Goal: Information Seeking & Learning: Check status

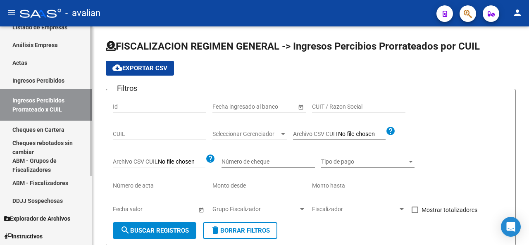
scroll to position [100, 0]
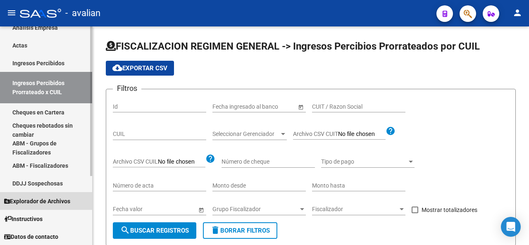
click at [45, 200] on span "Explorador de Archivos" at bounding box center [37, 201] width 66 height 9
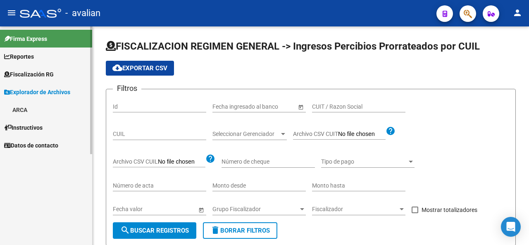
scroll to position [0, 0]
click at [24, 110] on link "ARCA" at bounding box center [46, 110] width 92 height 18
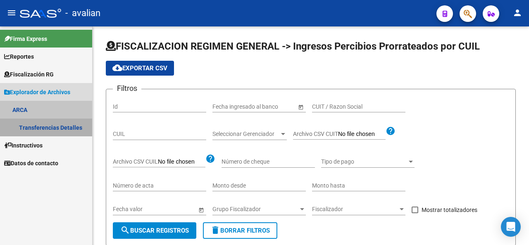
click at [33, 125] on link "Transferencias Detalles" at bounding box center [46, 128] width 92 height 18
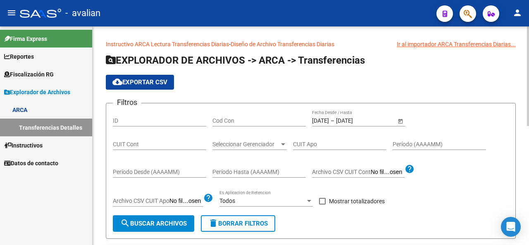
click at [313, 118] on input "[DATE]" at bounding box center [320, 120] width 17 height 7
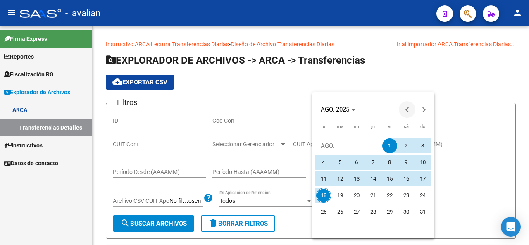
click at [403, 110] on span "Previous month" at bounding box center [407, 109] width 17 height 17
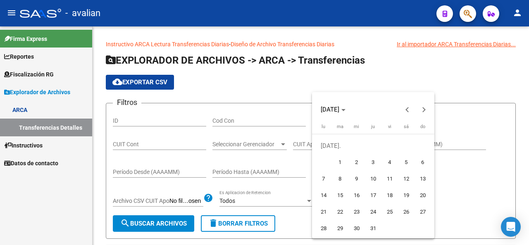
click at [369, 179] on span "10" at bounding box center [373, 179] width 15 height 15
type input "[DATE]"
click at [371, 179] on span "10" at bounding box center [373, 179] width 15 height 15
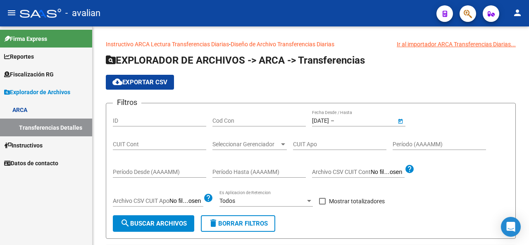
type input "[DATE]"
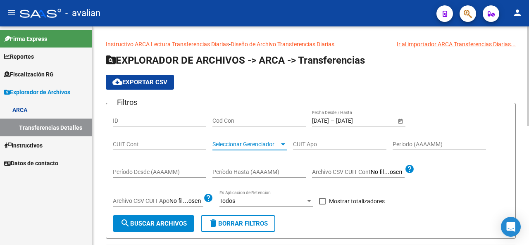
click at [284, 146] on div at bounding box center [282, 144] width 7 height 7
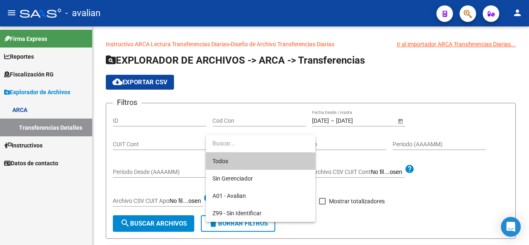
click at [485, 166] on div at bounding box center [264, 122] width 529 height 245
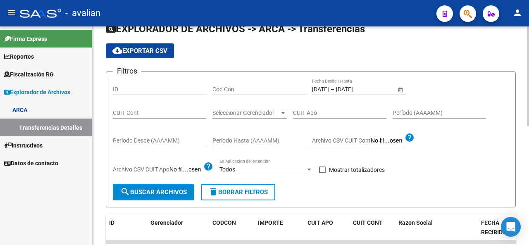
scroll to position [41, 0]
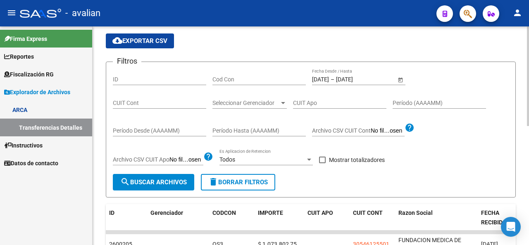
click at [324, 160] on span at bounding box center [322, 160] width 7 height 7
click at [322, 163] on input "Mostrar totalizadores" at bounding box center [322, 163] width 0 height 0
checkbox input "true"
click at [309, 161] on div at bounding box center [309, 159] width 7 height 7
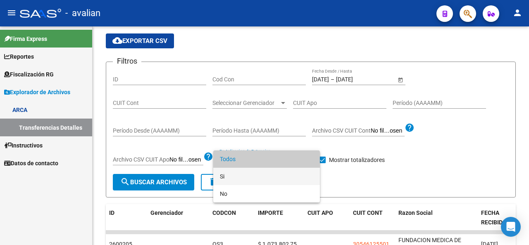
click at [220, 181] on span "Si" at bounding box center [266, 176] width 93 height 17
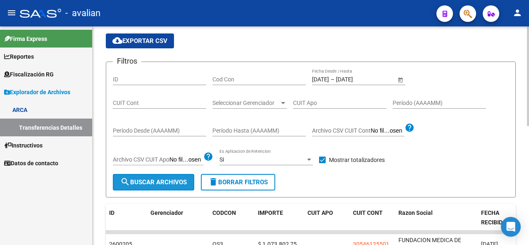
click at [154, 182] on span "search Buscar Archivos" at bounding box center [153, 182] width 67 height 7
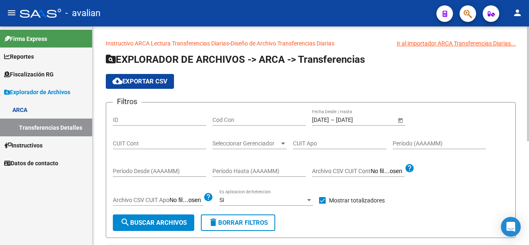
scroll to position [0, 0]
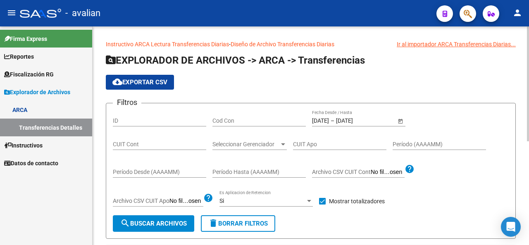
click at [324, 119] on input "[DATE]" at bounding box center [320, 120] width 17 height 7
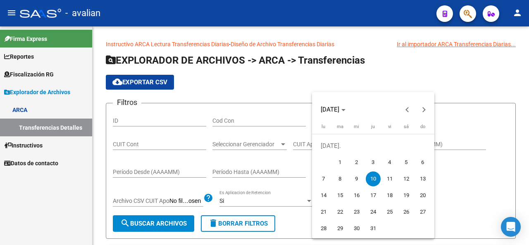
click at [341, 162] on span "1" at bounding box center [340, 162] width 15 height 15
type input "[DATE]"
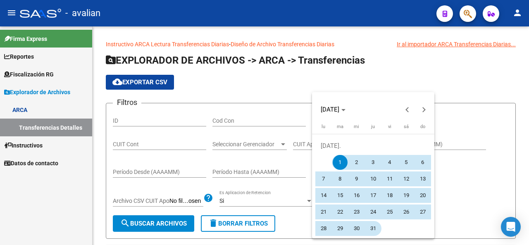
click at [370, 230] on span "31" at bounding box center [373, 228] width 15 height 15
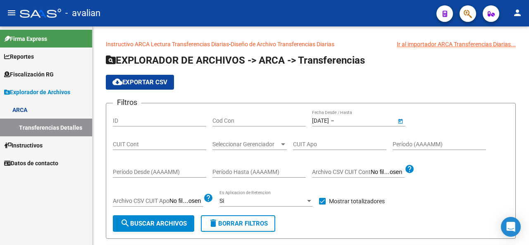
type input "[DATE]"
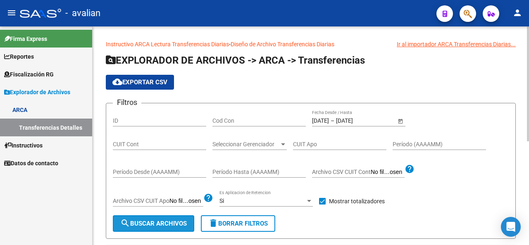
click at [147, 222] on span "search Buscar Archivos" at bounding box center [153, 223] width 67 height 7
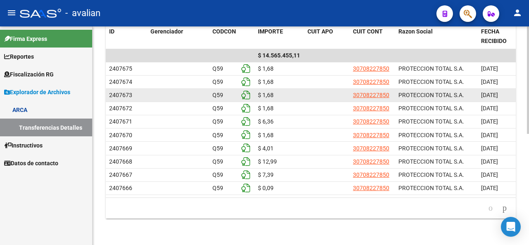
scroll to position [60, 0]
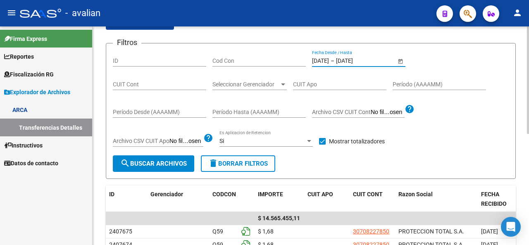
click at [354, 57] on input "[DATE]" at bounding box center [356, 60] width 41 height 7
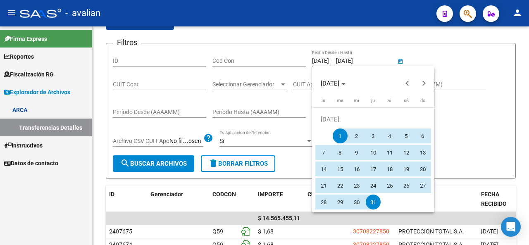
click at [375, 157] on span "10" at bounding box center [373, 152] width 15 height 15
type input "[DATE]"
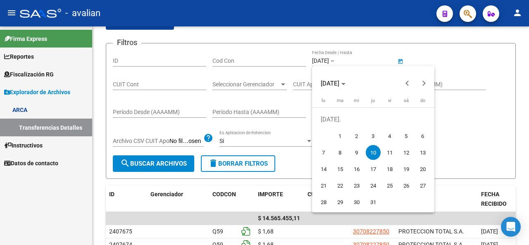
click at [375, 157] on span "10" at bounding box center [373, 152] width 15 height 15
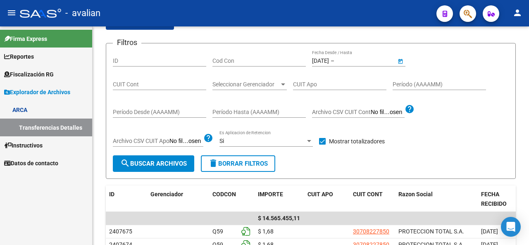
type input "[DATE]"
click at [165, 163] on span "search Buscar Archivos" at bounding box center [153, 163] width 67 height 7
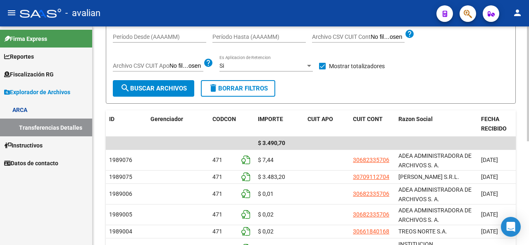
scroll to position [143, 0]
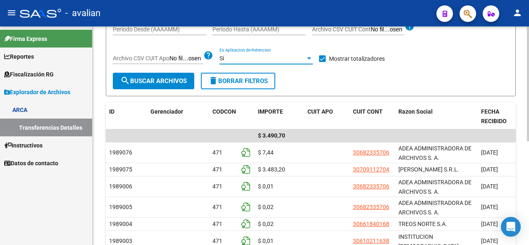
click at [308, 55] on div at bounding box center [309, 58] width 7 height 7
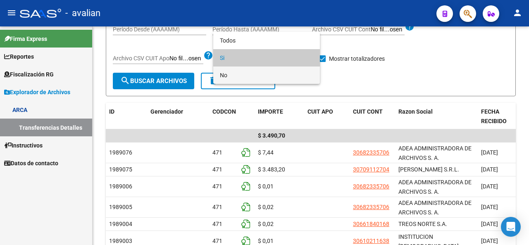
click at [236, 75] on span "No" at bounding box center [266, 75] width 93 height 17
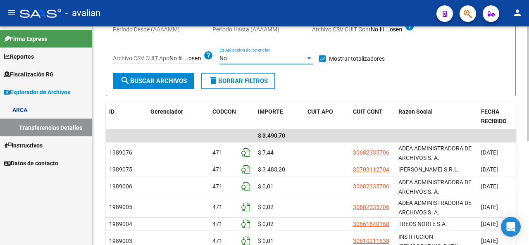
click at [182, 78] on span "search Buscar Archivos" at bounding box center [153, 80] width 67 height 7
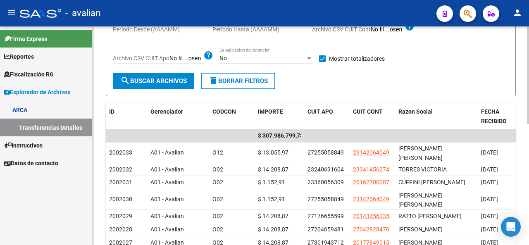
click at [307, 62] on div "No Es Aplicacion de Retencion" at bounding box center [266, 56] width 93 height 17
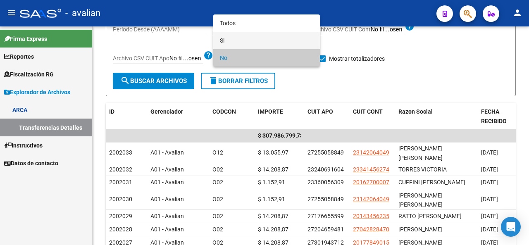
click at [231, 41] on span "Si" at bounding box center [266, 40] width 93 height 17
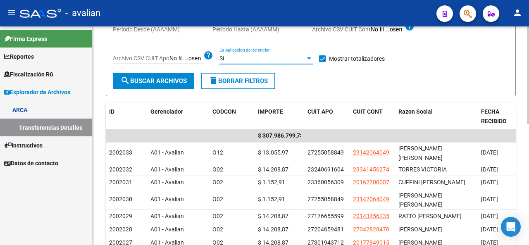
click at [165, 82] on span "search Buscar Archivos" at bounding box center [153, 80] width 67 height 7
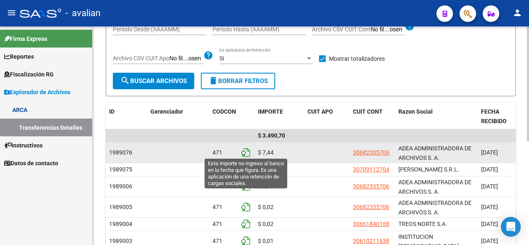
click at [245, 151] on icon at bounding box center [245, 152] width 9 height 9
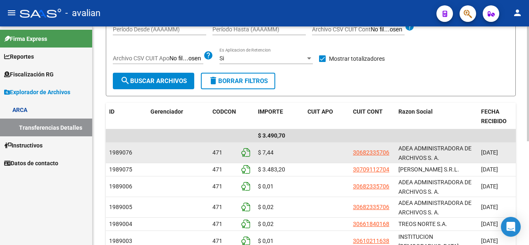
click at [245, 151] on icon at bounding box center [245, 152] width 9 height 9
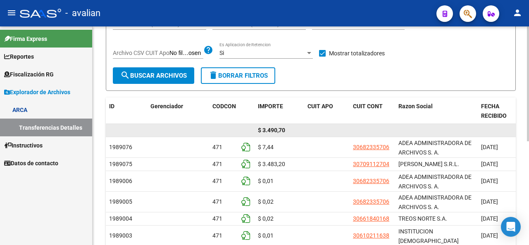
scroll to position [72, 0]
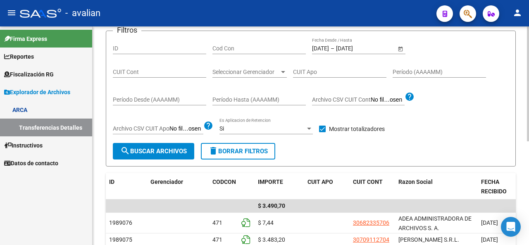
click at [329, 49] on input "[DATE]" at bounding box center [320, 48] width 17 height 7
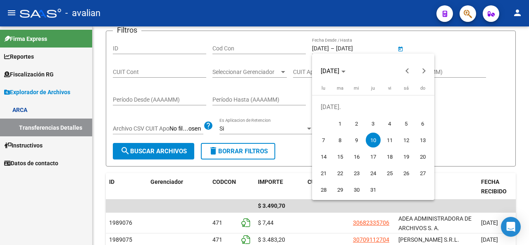
click at [387, 139] on span "11" at bounding box center [389, 140] width 15 height 15
type input "[DATE]"
click at [387, 139] on span "11" at bounding box center [389, 140] width 15 height 15
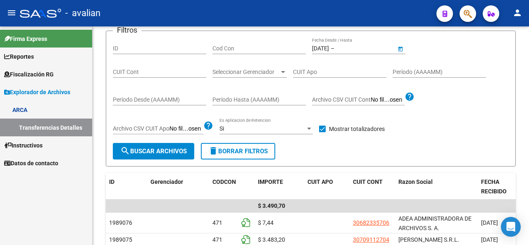
type input "[DATE]"
click at [156, 153] on span "search Buscar Archivos" at bounding box center [153, 151] width 67 height 7
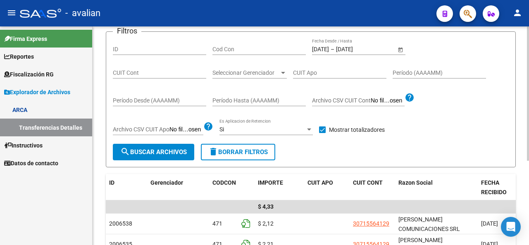
scroll to position [31, 0]
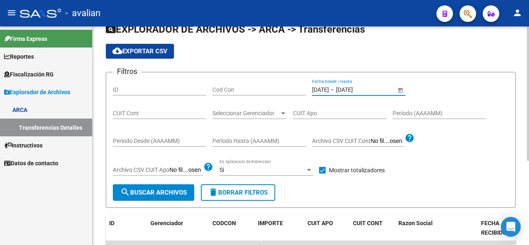
click at [346, 86] on input "[DATE]" at bounding box center [356, 89] width 41 height 7
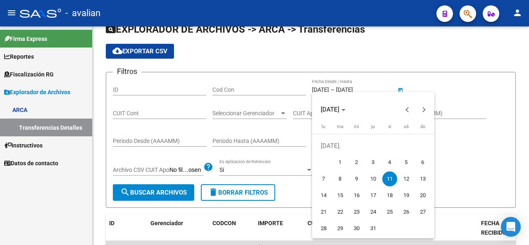
click at [323, 197] on span "14" at bounding box center [323, 195] width 15 height 15
type input "[DATE]"
click at [323, 197] on span "14" at bounding box center [323, 195] width 15 height 15
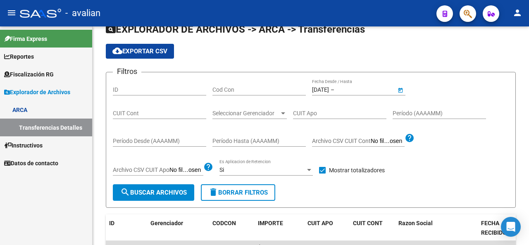
type input "[DATE]"
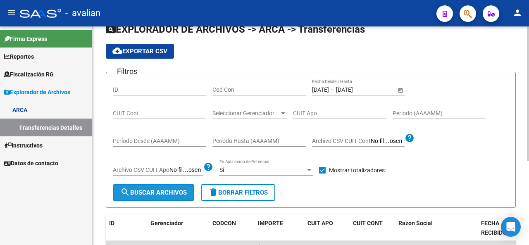
click at [149, 198] on button "search Buscar Archivos" at bounding box center [153, 192] width 81 height 17
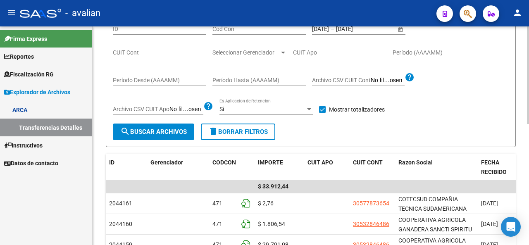
scroll to position [83, 0]
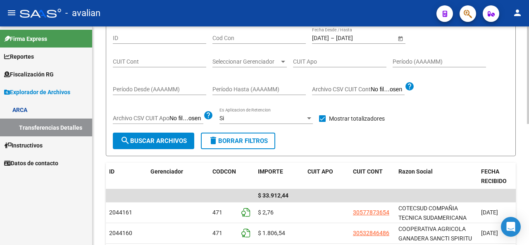
click at [329, 38] on input "[DATE]" at bounding box center [320, 38] width 17 height 7
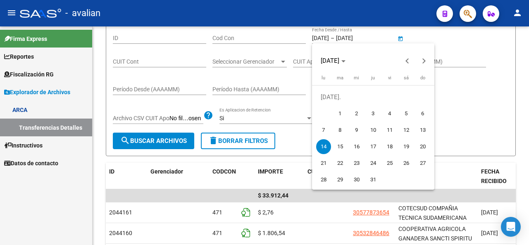
click at [343, 145] on span "15" at bounding box center [340, 146] width 15 height 15
type input "[DATE]"
click at [343, 145] on span "15" at bounding box center [340, 146] width 15 height 15
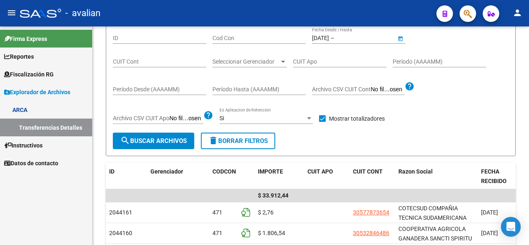
type input "[DATE]"
click at [152, 151] on form "Filtros ID Cod Con [DATE] [DATE] – [DATE] [DATE] Fecha Desde / Hasta CUIT Cont …" at bounding box center [311, 88] width 410 height 136
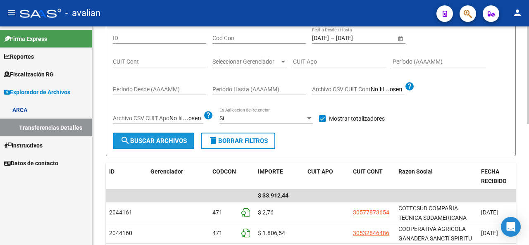
click at [158, 135] on button "search Buscar Archivos" at bounding box center [153, 141] width 81 height 17
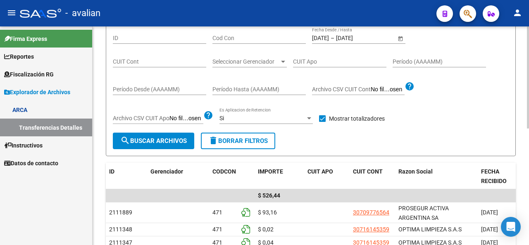
click at [328, 33] on div "[DATE] [DATE] – [DATE] [DATE] Fecha Desde / Hasta" at bounding box center [354, 35] width 84 height 17
click at [356, 36] on input "[DATE]" at bounding box center [356, 38] width 41 height 7
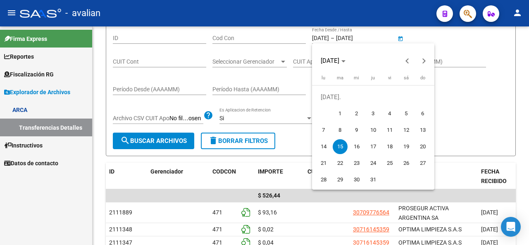
click at [361, 145] on span "16" at bounding box center [356, 146] width 15 height 15
type input "[DATE]"
click at [361, 145] on span "16" at bounding box center [356, 146] width 15 height 15
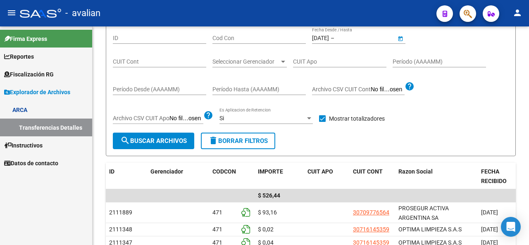
type input "[DATE]"
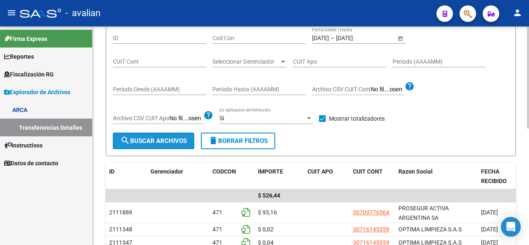
click at [151, 148] on button "search Buscar Archivos" at bounding box center [153, 141] width 81 height 17
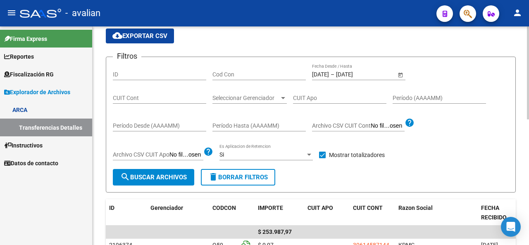
scroll to position [5, 0]
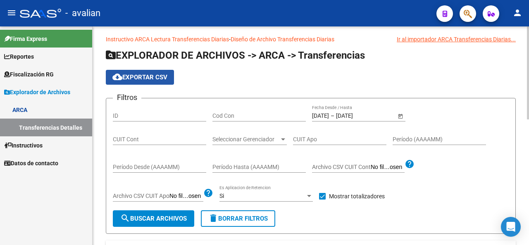
click at [142, 72] on button "cloud_download Exportar CSV" at bounding box center [140, 77] width 68 height 15
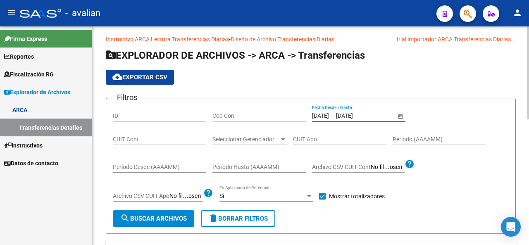
click at [317, 112] on input "[DATE]" at bounding box center [320, 115] width 17 height 7
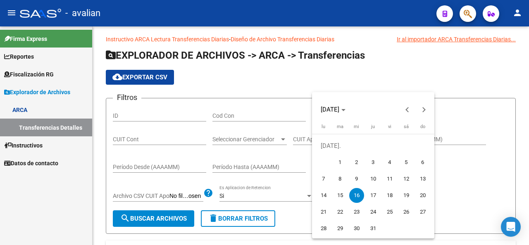
click at [369, 192] on span "17" at bounding box center [373, 195] width 15 height 15
type input "[DATE]"
click at [371, 193] on span "17" at bounding box center [373, 195] width 15 height 15
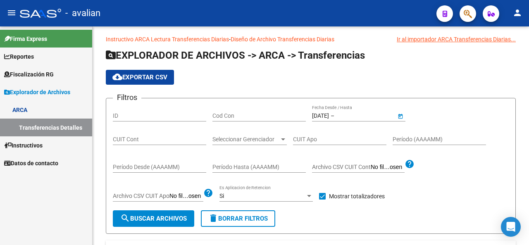
type input "[DATE]"
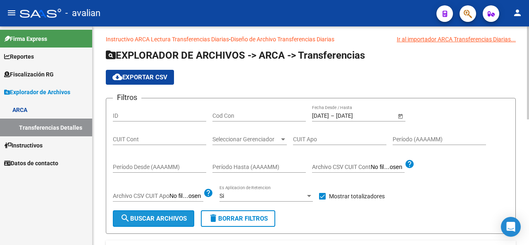
click at [165, 215] on span "search Buscar Archivos" at bounding box center [153, 218] width 67 height 7
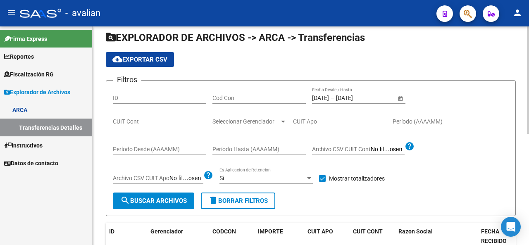
scroll to position [19, 0]
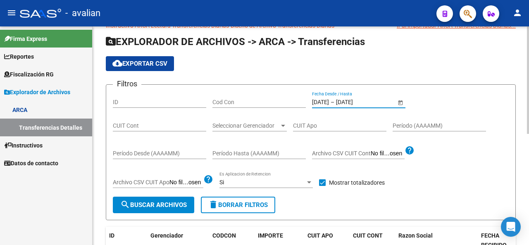
click at [329, 102] on input "[DATE]" at bounding box center [320, 102] width 17 height 7
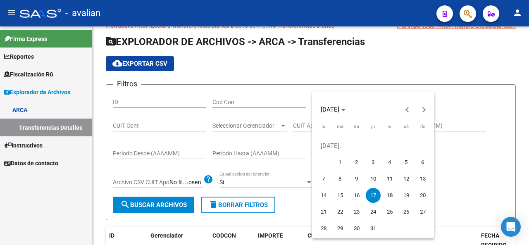
click at [386, 196] on span "18" at bounding box center [389, 195] width 15 height 15
type input "[DATE]"
click at [386, 196] on span "18" at bounding box center [389, 195] width 15 height 15
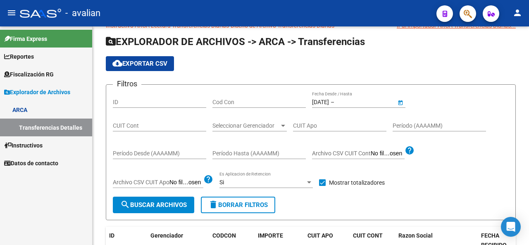
type input "[DATE]"
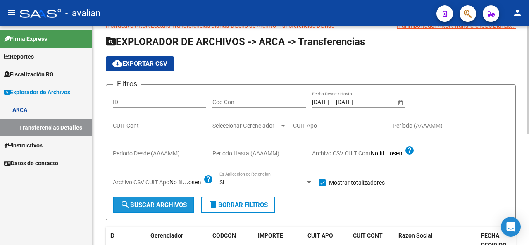
click at [161, 200] on button "search Buscar Archivos" at bounding box center [153, 205] width 81 height 17
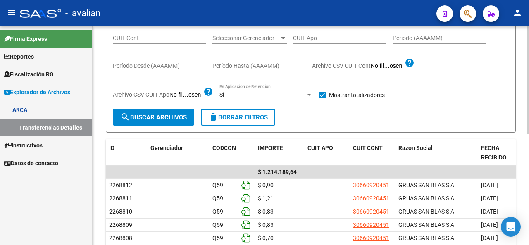
scroll to position [60, 0]
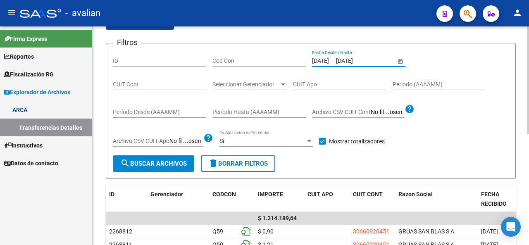
click at [328, 61] on input "[DATE]" at bounding box center [320, 60] width 17 height 7
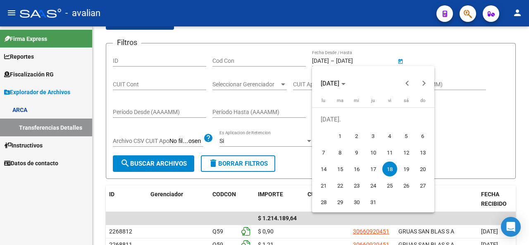
click at [321, 187] on span "21" at bounding box center [323, 185] width 15 height 15
type input "[DATE]"
click at [322, 187] on span "21" at bounding box center [323, 185] width 15 height 15
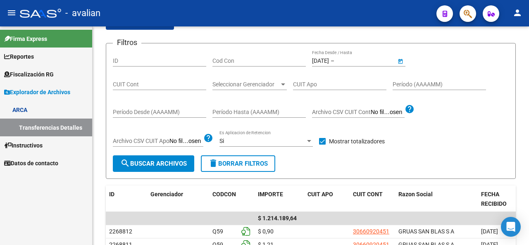
type input "[DATE]"
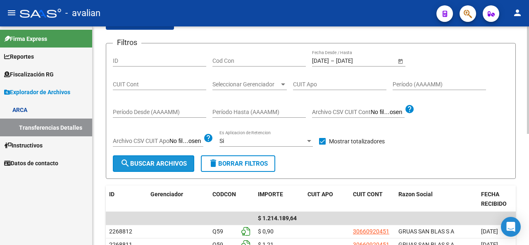
click at [181, 165] on span "search Buscar Archivos" at bounding box center [153, 163] width 67 height 7
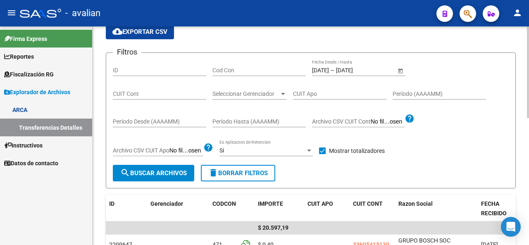
scroll to position [13, 0]
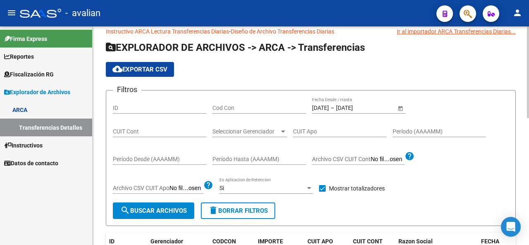
click at [323, 107] on input "[DATE]" at bounding box center [320, 108] width 17 height 7
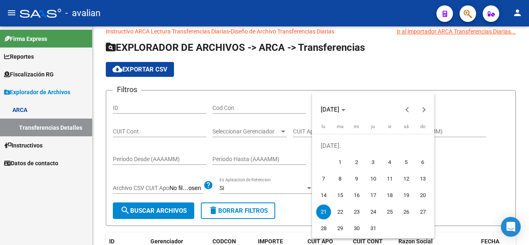
click at [339, 213] on span "22" at bounding box center [340, 212] width 15 height 15
type input "[DATE]"
click at [339, 213] on span "22" at bounding box center [340, 212] width 15 height 15
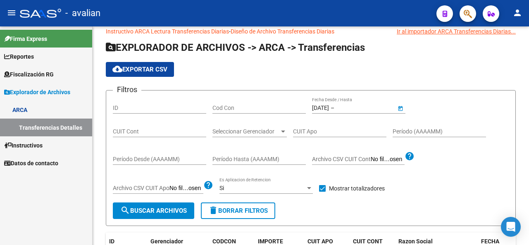
type input "[DATE]"
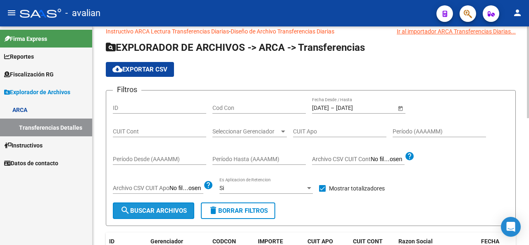
click at [169, 210] on span "search Buscar Archivos" at bounding box center [153, 210] width 67 height 7
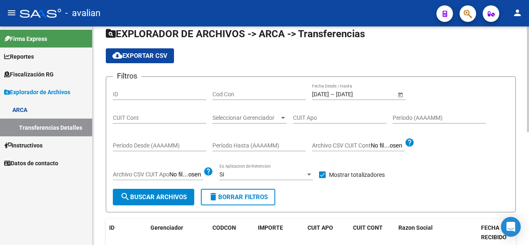
scroll to position [0, 0]
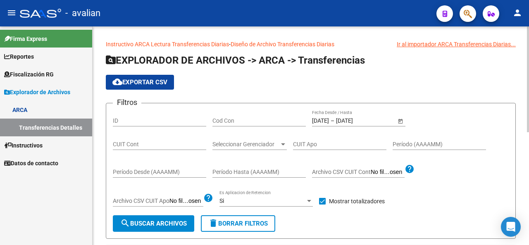
click at [329, 122] on input "[DATE]" at bounding box center [320, 120] width 17 height 7
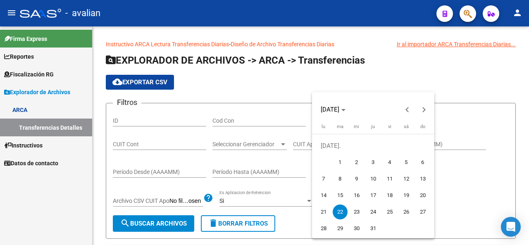
click at [355, 209] on span "23" at bounding box center [356, 212] width 15 height 15
type input "[DATE]"
click at [355, 209] on span "23" at bounding box center [356, 212] width 15 height 15
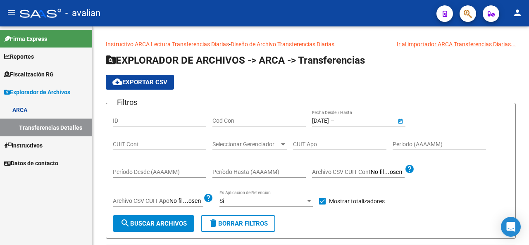
type input "[DATE]"
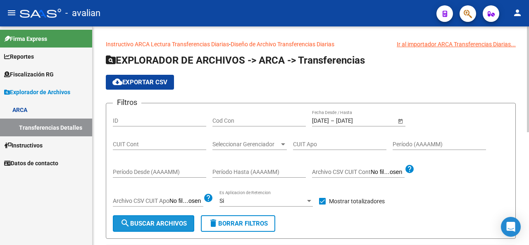
click at [177, 219] on button "search Buscar Archivos" at bounding box center [153, 223] width 81 height 17
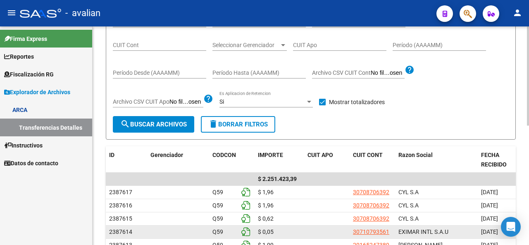
scroll to position [16, 0]
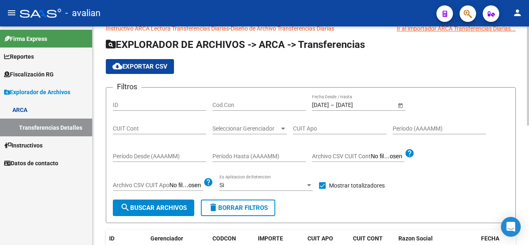
click at [339, 102] on div "[DATE] [DATE] – [DATE] [DATE]" at bounding box center [354, 105] width 84 height 7
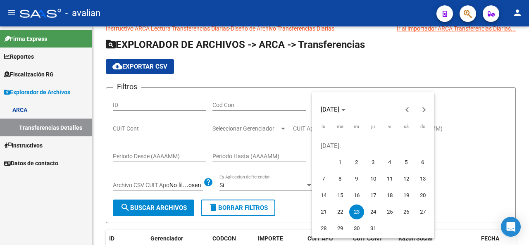
click at [339, 230] on span "29" at bounding box center [340, 228] width 15 height 15
type input "[DATE]"
click at [342, 229] on span "29" at bounding box center [340, 228] width 15 height 15
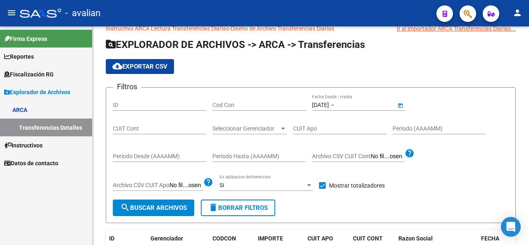
type input "[DATE]"
click at [176, 204] on span "search Buscar Archivos" at bounding box center [153, 207] width 67 height 7
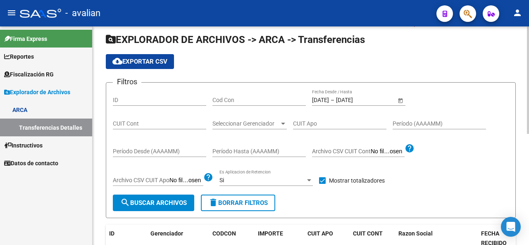
scroll to position [19, 0]
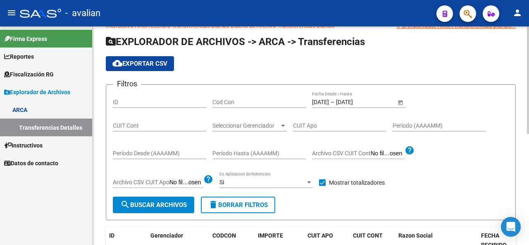
click at [353, 101] on input "[DATE]" at bounding box center [356, 102] width 41 height 7
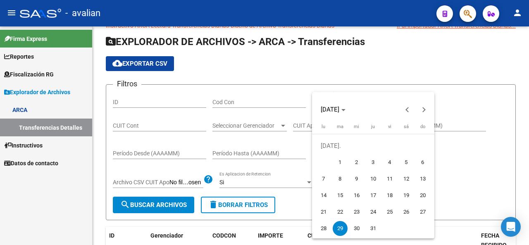
click at [468, 166] on div at bounding box center [264, 122] width 529 height 245
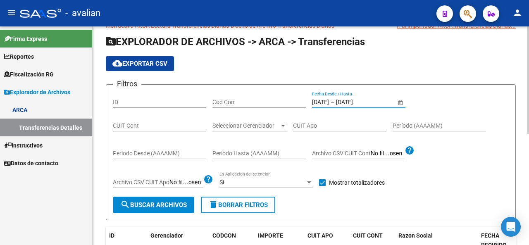
click at [358, 102] on input "[DATE]" at bounding box center [356, 102] width 41 height 7
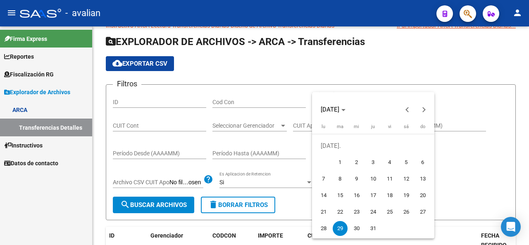
click at [346, 226] on span "29" at bounding box center [340, 228] width 15 height 15
click at [352, 224] on span "30" at bounding box center [356, 228] width 15 height 15
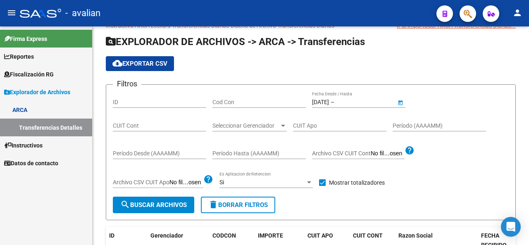
type input "[DATE]"
click at [352, 224] on div "EXPLORADOR DE ARCHIVOS -> ARCA -> Transferencias cloud_download Exportar CSV Fi…" at bounding box center [311, 229] width 410 height 388
click at [334, 100] on span "–" at bounding box center [333, 102] width 4 height 7
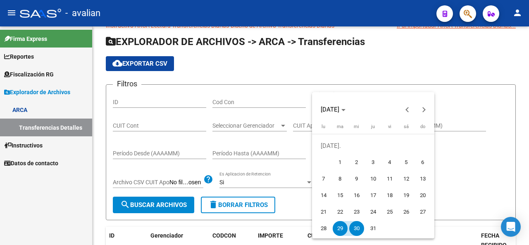
click at [349, 236] on button "30" at bounding box center [357, 228] width 17 height 17
type input "[DATE]"
click at [354, 230] on span "30" at bounding box center [356, 228] width 15 height 15
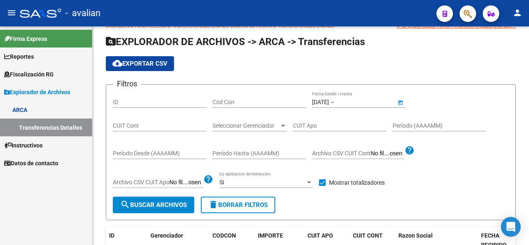
type input "[DATE]"
click at [174, 207] on span "search Buscar Archivos" at bounding box center [153, 204] width 67 height 7
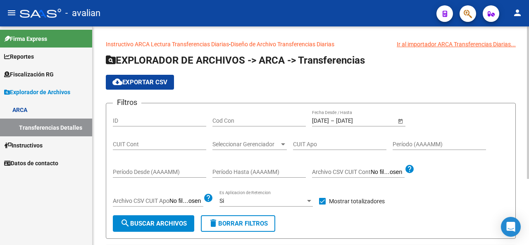
scroll to position [0, 0]
click at [352, 123] on input "[DATE]" at bounding box center [356, 120] width 41 height 7
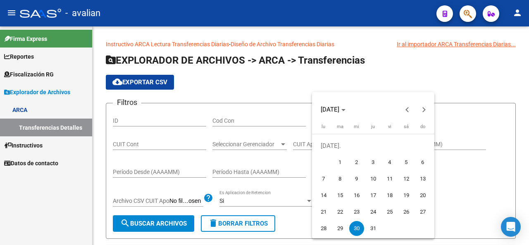
click at [370, 226] on span "31" at bounding box center [373, 228] width 15 height 15
type input "[DATE]"
click at [370, 226] on span "31" at bounding box center [373, 228] width 15 height 15
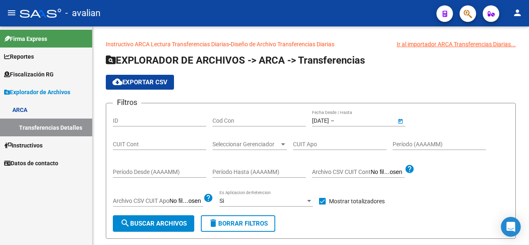
type input "[DATE]"
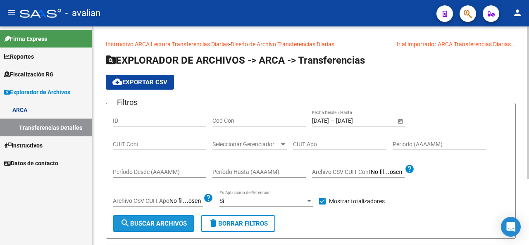
click at [191, 220] on button "search Buscar Archivos" at bounding box center [153, 223] width 81 height 17
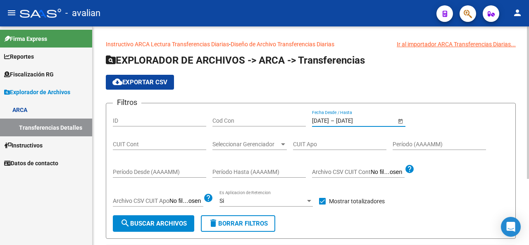
click at [325, 121] on input "[DATE]" at bounding box center [320, 120] width 17 height 7
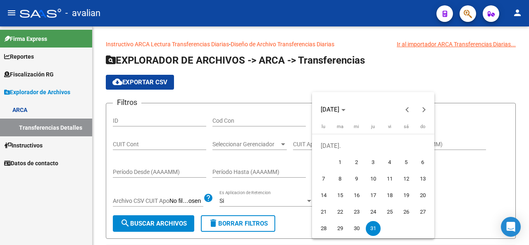
click at [337, 164] on span "1" at bounding box center [340, 162] width 15 height 15
type input "[DATE]"
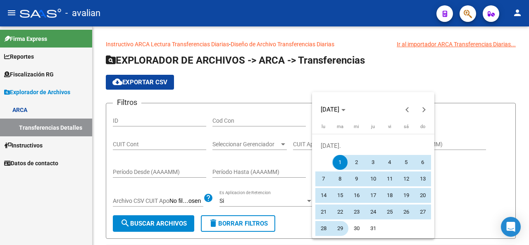
click at [337, 224] on span "29" at bounding box center [340, 228] width 15 height 15
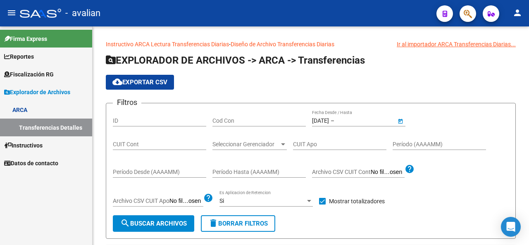
type input "[DATE]"
click at [185, 223] on span "search Buscar Archivos" at bounding box center [153, 223] width 67 height 7
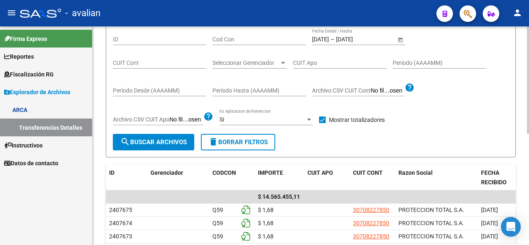
scroll to position [83, 0]
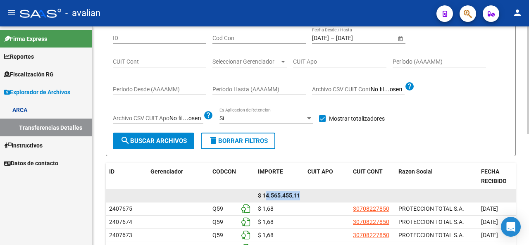
drag, startPoint x: 265, startPoint y: 196, endPoint x: 329, endPoint y: 192, distance: 63.8
click at [329, 192] on div "$ 14.565.455,11" at bounding box center [403, 195] width 595 height 13
drag, startPoint x: 262, startPoint y: 195, endPoint x: 321, endPoint y: 196, distance: 58.7
click at [321, 196] on div "$ 14.565.455,11" at bounding box center [403, 195] width 595 height 13
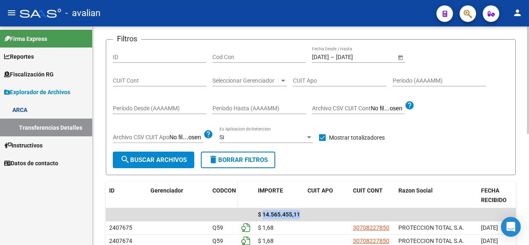
scroll to position [41, 0]
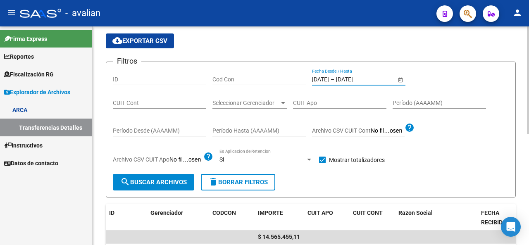
click at [321, 80] on input "[DATE]" at bounding box center [320, 79] width 17 height 7
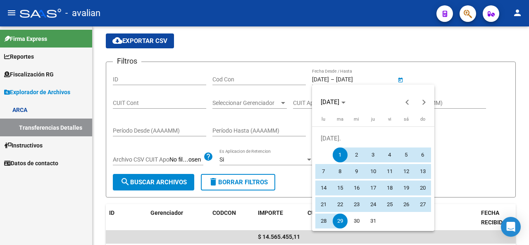
click at [372, 220] on span "31" at bounding box center [373, 221] width 15 height 15
type input "[DATE]"
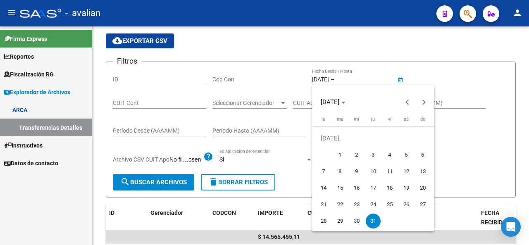
click at [341, 153] on span "1" at bounding box center [340, 155] width 15 height 15
type input "[DATE]"
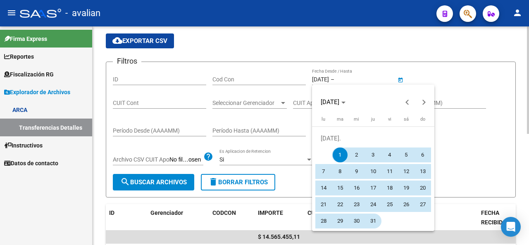
drag, startPoint x: 371, startPoint y: 219, endPoint x: 364, endPoint y: 220, distance: 7.5
click at [371, 219] on span "31" at bounding box center [373, 221] width 15 height 15
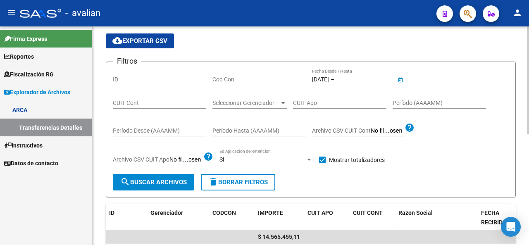
type input "[DATE]"
click at [313, 158] on div at bounding box center [309, 159] width 7 height 7
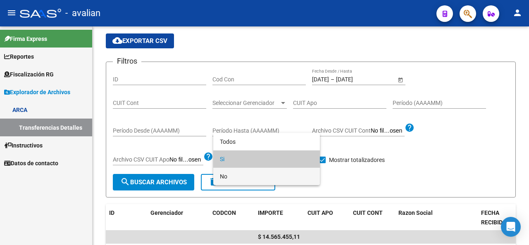
click at [259, 173] on span "No" at bounding box center [266, 176] width 93 height 17
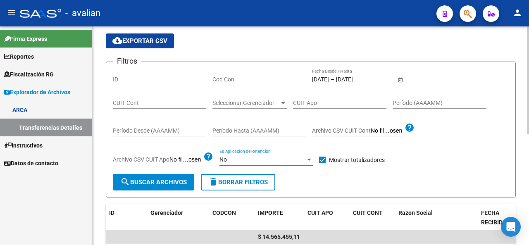
click at [154, 182] on span "search Buscar Archivos" at bounding box center [153, 182] width 67 height 7
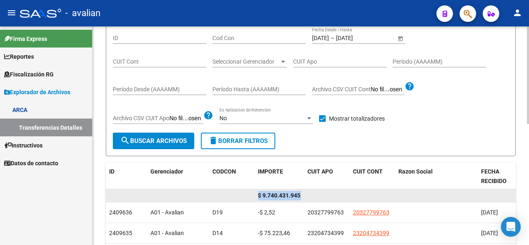
scroll to position [0, 8]
drag, startPoint x: 259, startPoint y: 193, endPoint x: 307, endPoint y: 194, distance: 48.4
click at [307, 194] on div "$ 9.740.431.945,63" at bounding box center [403, 195] width 595 height 13
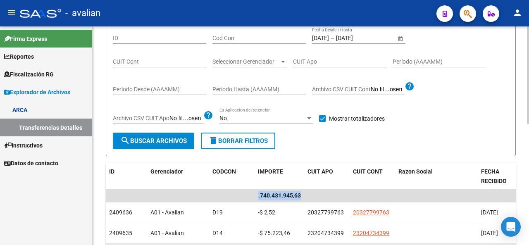
copy div "$ 9.740.431.945,63"
click at [311, 119] on div at bounding box center [309, 118] width 4 height 2
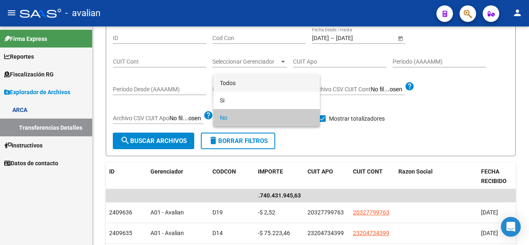
click at [239, 81] on span "Todos" at bounding box center [266, 82] width 93 height 17
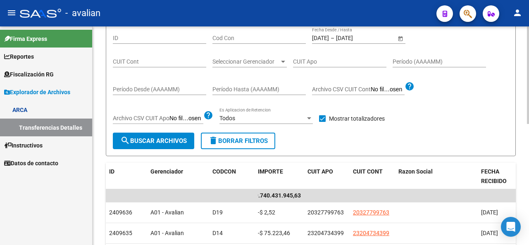
click at [150, 149] on form "Filtros ID Cod Con [DATE] [DATE] – [DATE] [DATE] Fecha Desde / Hasta CUIT Cont …" at bounding box center [311, 88] width 410 height 136
click at [149, 148] on button "search Buscar Archivos" at bounding box center [153, 141] width 81 height 17
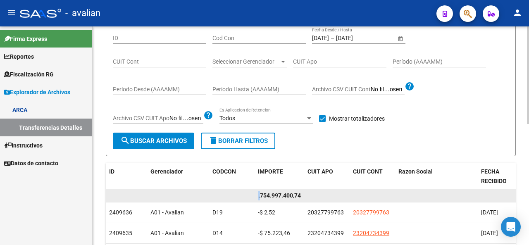
scroll to position [0, 0]
drag, startPoint x: 260, startPoint y: 196, endPoint x: 237, endPoint y: 199, distance: 23.3
click at [237, 199] on div "$ 9.754.997.400,74" at bounding box center [403, 195] width 595 height 13
drag, startPoint x: 292, startPoint y: 194, endPoint x: 310, endPoint y: 194, distance: 17.8
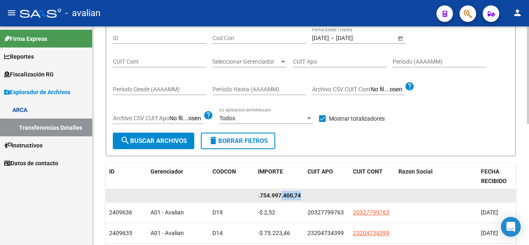
click at [310, 194] on div "$ 9.754.997.400,74" at bounding box center [403, 195] width 595 height 13
drag, startPoint x: 261, startPoint y: 194, endPoint x: 214, endPoint y: 199, distance: 47.4
click at [214, 199] on div "$ 9.754.997.400,74" at bounding box center [403, 195] width 595 height 13
drag, startPoint x: 265, startPoint y: 196, endPoint x: 220, endPoint y: 197, distance: 45.5
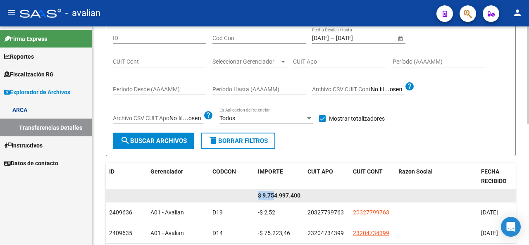
click at [220, 197] on div "$ 9.754.997.400,74" at bounding box center [403, 195] width 595 height 13
drag, startPoint x: 290, startPoint y: 194, endPoint x: 314, endPoint y: 194, distance: 24.0
click at [314, 194] on div "$ 9.754.997.400,74" at bounding box center [403, 195] width 595 height 13
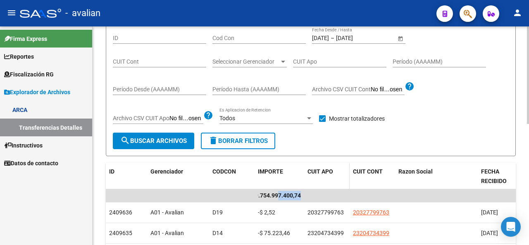
scroll to position [0, 0]
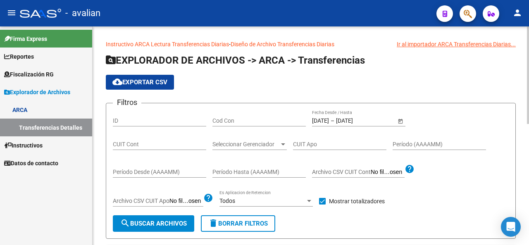
click at [329, 115] on div "[DATE] [DATE] – [DATE] [DATE] Fecha Desde / Hasta" at bounding box center [354, 118] width 84 height 17
click at [328, 126] on div "[DATE] [DATE] – [DATE] [DATE] Fecha Desde / Hasta" at bounding box center [354, 118] width 84 height 17
click at [328, 125] on div "[DATE] [DATE] – [DATE] [DATE] Fecha Desde / Hasta" at bounding box center [354, 118] width 84 height 17
click at [329, 118] on input "[DATE]" at bounding box center [320, 120] width 17 height 7
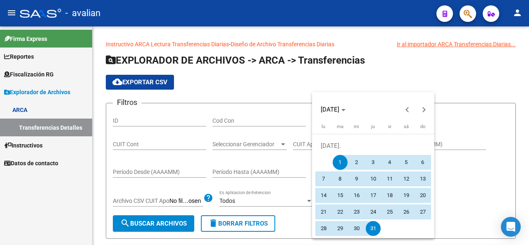
click at [343, 163] on span "1" at bounding box center [340, 162] width 15 height 15
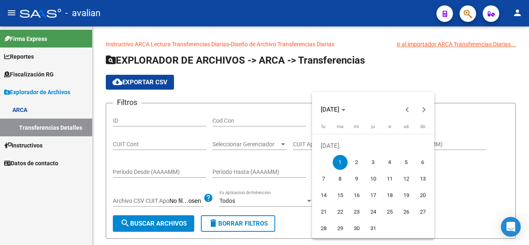
click at [343, 163] on span "1" at bounding box center [340, 162] width 15 height 15
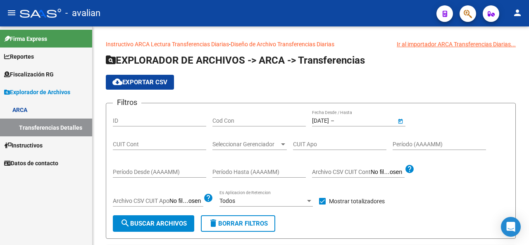
type input "[DATE]"
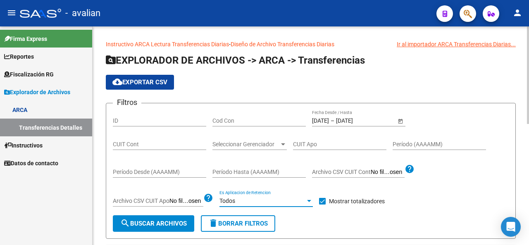
click at [311, 201] on div at bounding box center [309, 201] width 4 height 2
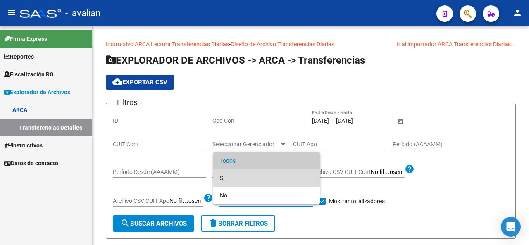
click at [241, 181] on span "Si" at bounding box center [266, 177] width 93 height 17
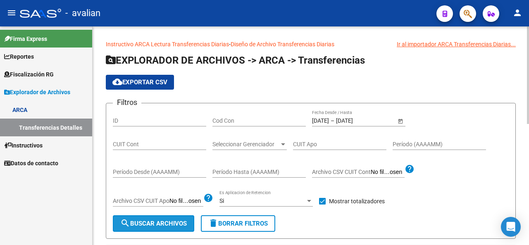
click at [158, 225] on span "search Buscar Archivos" at bounding box center [153, 223] width 67 height 7
click at [329, 120] on input "[DATE]" at bounding box center [320, 120] width 17 height 7
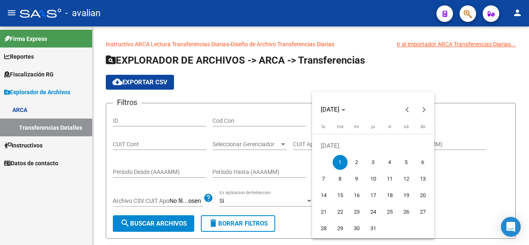
click at [356, 159] on span "2" at bounding box center [356, 162] width 15 height 15
type input "[DATE]"
click at [356, 159] on span "2" at bounding box center [356, 162] width 15 height 15
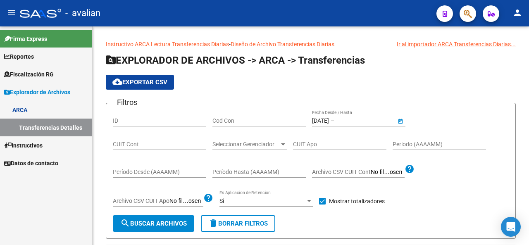
type input "[DATE]"
click at [154, 220] on span "search Buscar Archivos" at bounding box center [153, 223] width 67 height 7
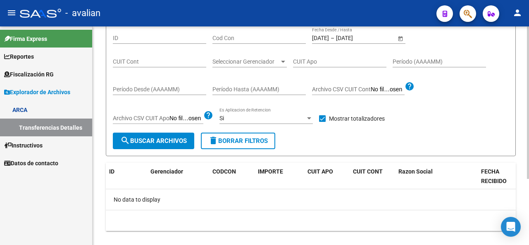
scroll to position [41, 0]
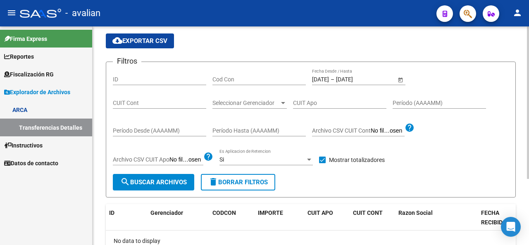
click at [337, 82] on div "[DATE] [DATE] – [DATE] [DATE]" at bounding box center [354, 79] width 84 height 7
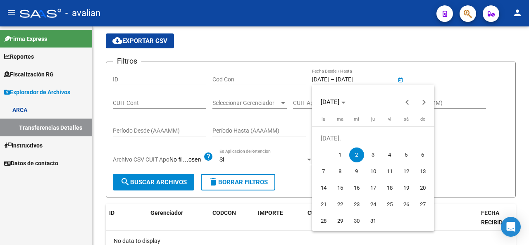
click at [366, 155] on span "3" at bounding box center [373, 155] width 15 height 15
type input "[DATE]"
click at [369, 154] on span "3" at bounding box center [373, 155] width 15 height 15
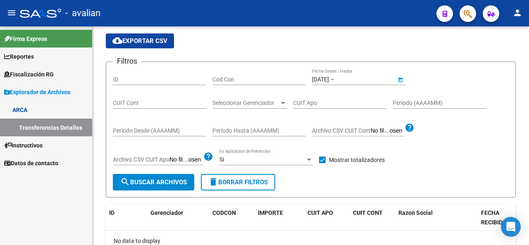
type input "[DATE]"
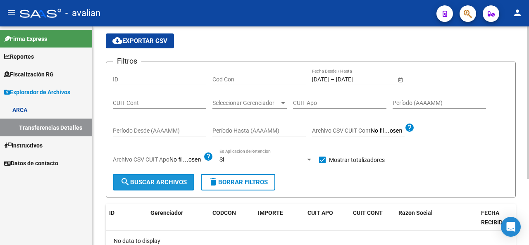
click at [155, 179] on span "search Buscar Archivos" at bounding box center [153, 182] width 67 height 7
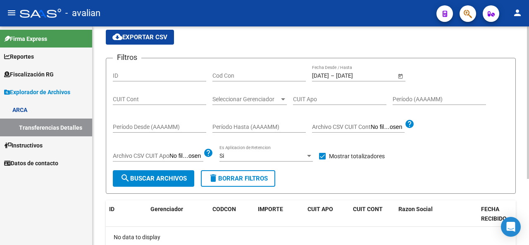
scroll to position [0, 0]
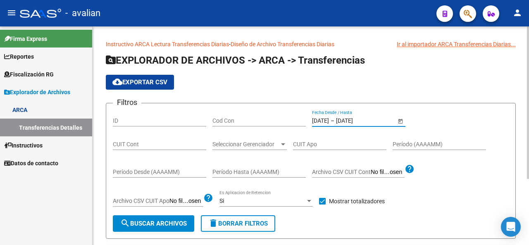
click at [356, 120] on input "[DATE]" at bounding box center [356, 120] width 41 height 7
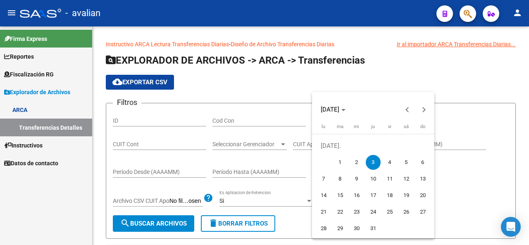
click at [391, 157] on span "4" at bounding box center [389, 162] width 15 height 15
type input "[DATE]"
click at [391, 157] on span "4" at bounding box center [389, 162] width 15 height 15
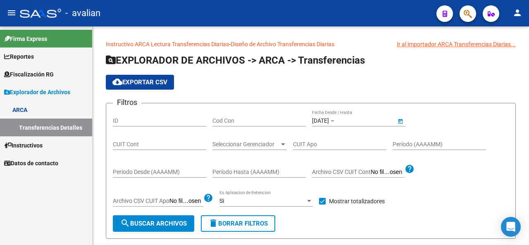
type input "[DATE]"
click at [171, 212] on div "Filtros ID Cod Con [DATE] [DATE] – [DATE] [DATE] Fecha Desde / Hasta CUIT Cont …" at bounding box center [311, 162] width 396 height 105
click at [169, 218] on button "search Buscar Archivos" at bounding box center [153, 223] width 81 height 17
click at [353, 120] on input "[DATE]" at bounding box center [356, 120] width 41 height 7
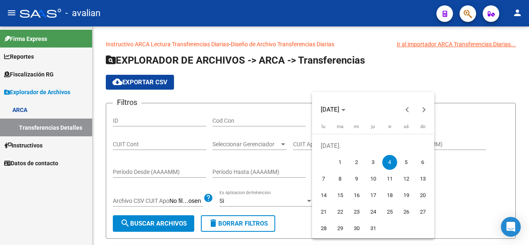
click at [406, 162] on span "5" at bounding box center [406, 162] width 15 height 15
type input "[DATE]"
click at [325, 180] on span "7" at bounding box center [323, 179] width 15 height 15
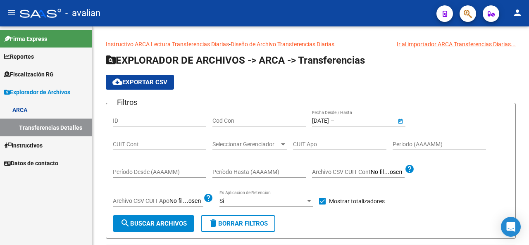
type input "[DATE]"
click at [326, 177] on label "Archivo CSV CUIT Cont" at bounding box center [358, 173] width 93 height 9
click at [371, 176] on input "Archivo CSV CUIT Cont" at bounding box center [388, 172] width 34 height 7
click at [329, 119] on input "[DATE]" at bounding box center [320, 120] width 17 height 7
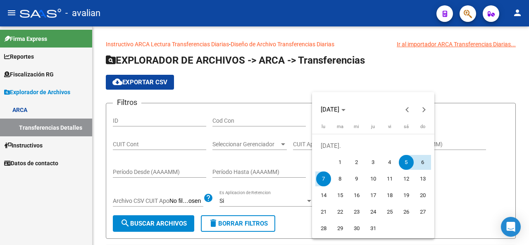
click at [325, 177] on span "7" at bounding box center [323, 179] width 15 height 15
type input "[DATE]"
click at [325, 177] on span "7" at bounding box center [323, 179] width 15 height 15
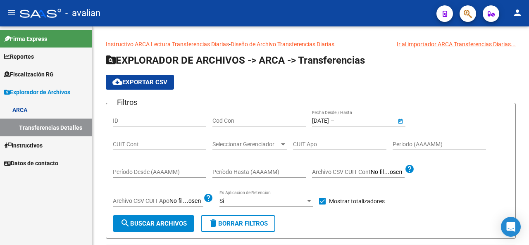
type input "[DATE]"
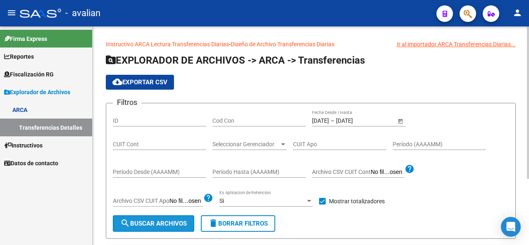
click at [177, 221] on span "search Buscar Archivos" at bounding box center [153, 223] width 67 height 7
click at [329, 120] on input "[DATE]" at bounding box center [320, 120] width 17 height 7
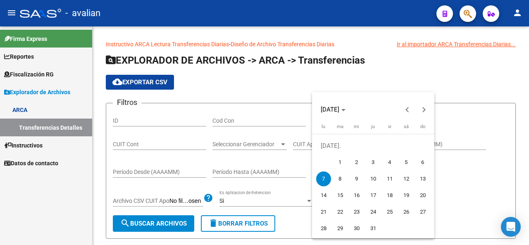
click at [340, 177] on span "8" at bounding box center [340, 179] width 15 height 15
type input "[DATE]"
click at [340, 178] on span "8" at bounding box center [340, 179] width 15 height 15
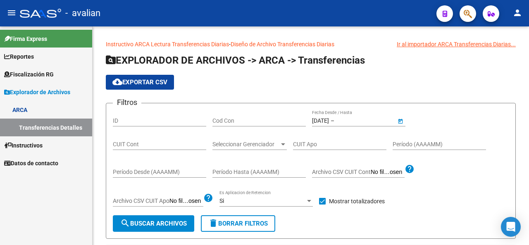
type input "[DATE]"
click at [161, 225] on span "search Buscar Archivos" at bounding box center [153, 223] width 67 height 7
click at [336, 127] on div "[DATE] [DATE] – [DATE] [DATE] Fecha Desde / Hasta" at bounding box center [358, 122] width 93 height 24
click at [334, 117] on span "–" at bounding box center [333, 120] width 4 height 7
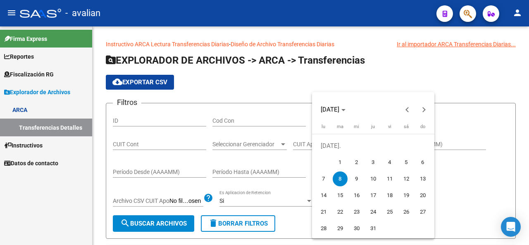
click at [357, 177] on span "9" at bounding box center [356, 179] width 15 height 15
type input "[DATE]"
click at [357, 179] on span "9" at bounding box center [356, 179] width 15 height 15
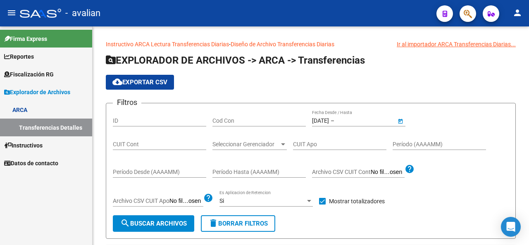
type input "[DATE]"
click at [135, 230] on button "search Buscar Archivos" at bounding box center [153, 223] width 81 height 17
click at [327, 120] on input "[DATE]" at bounding box center [320, 120] width 17 height 7
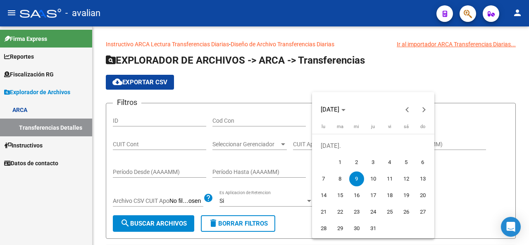
click at [375, 181] on span "10" at bounding box center [373, 179] width 15 height 15
type input "[DATE]"
click at [375, 181] on span "10" at bounding box center [373, 179] width 15 height 15
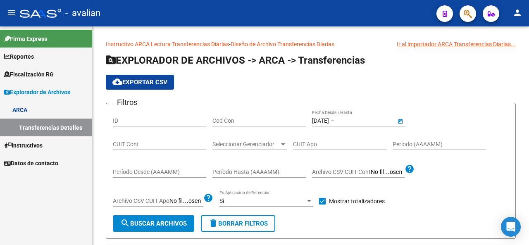
type input "[DATE]"
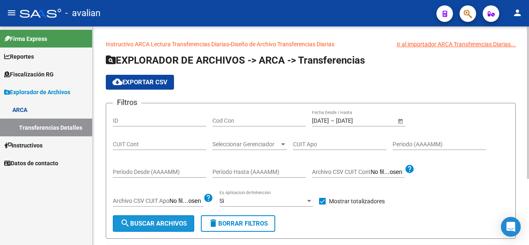
click at [161, 225] on span "search Buscar Archivos" at bounding box center [153, 223] width 67 height 7
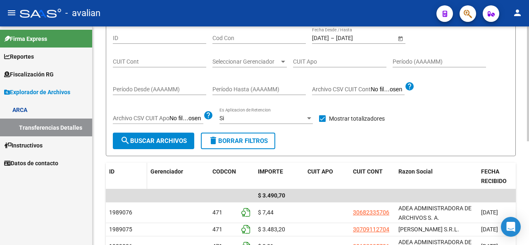
scroll to position [124, 0]
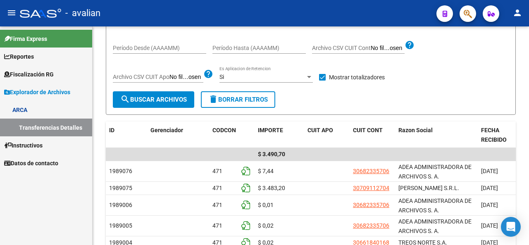
click at [31, 54] on span "Reportes" at bounding box center [19, 56] width 30 height 9
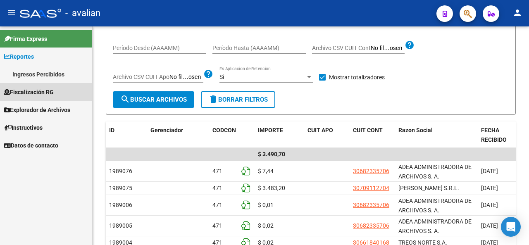
click at [25, 91] on span "Fiscalización RG" at bounding box center [29, 92] width 50 height 9
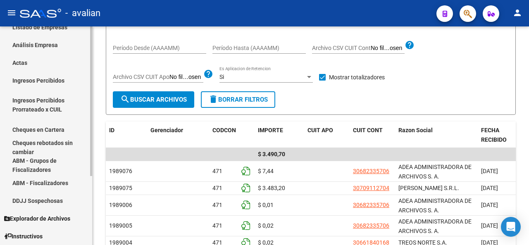
scroll to position [100, 0]
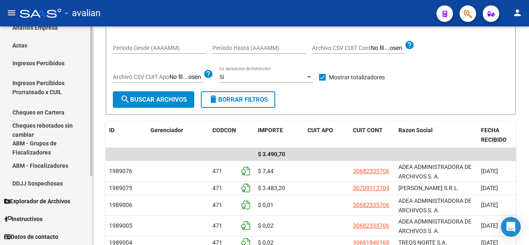
click at [36, 202] on span "Explorador de Archivos" at bounding box center [37, 201] width 66 height 9
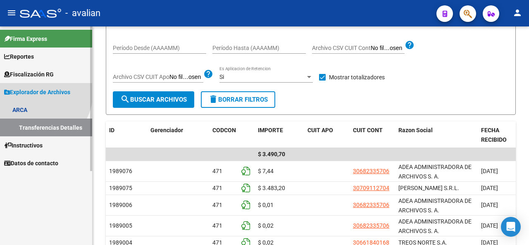
scroll to position [0, 0]
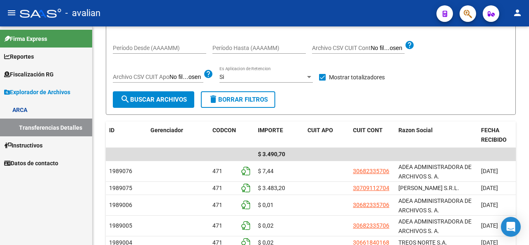
click at [46, 72] on span "Fiscalización RG" at bounding box center [29, 74] width 50 height 9
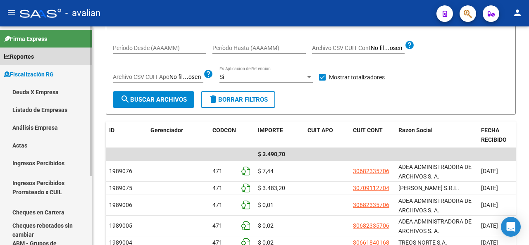
click at [31, 56] on span "Reportes" at bounding box center [19, 56] width 30 height 9
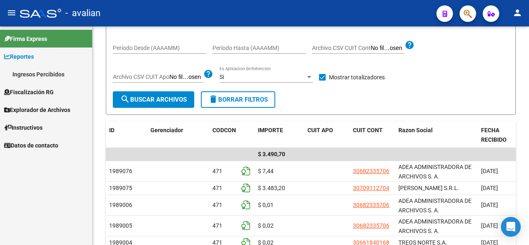
click at [36, 72] on link "Ingresos Percibidos" at bounding box center [46, 74] width 92 height 18
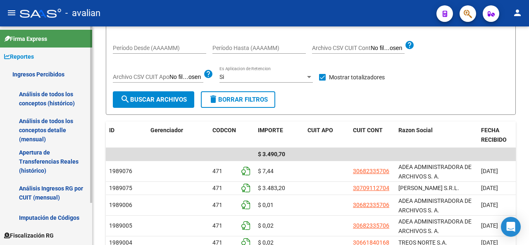
click at [48, 217] on link "Imputación de Códigos" at bounding box center [46, 218] width 92 height 18
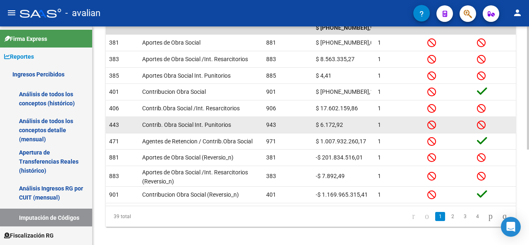
scroll to position [169, 0]
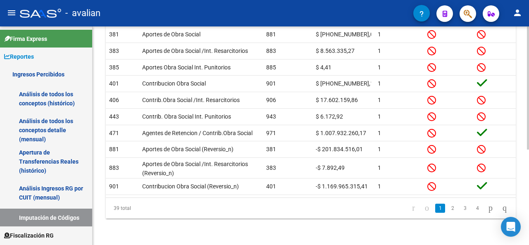
click at [448, 210] on link "2" at bounding box center [453, 208] width 10 height 9
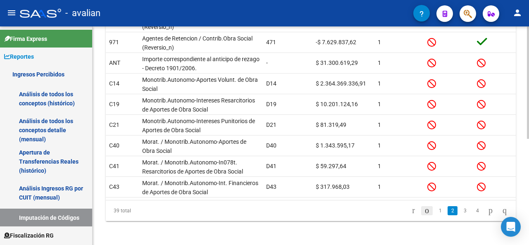
scroll to position [206, 0]
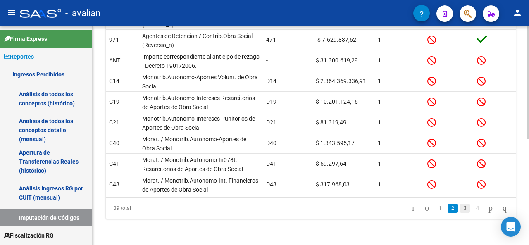
click at [460, 210] on link "3" at bounding box center [465, 208] width 10 height 9
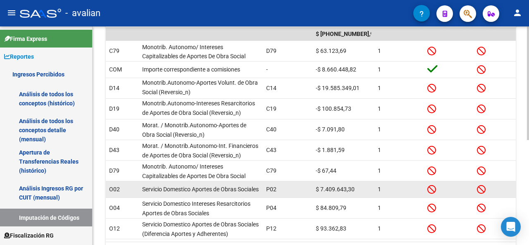
scroll to position [202, 0]
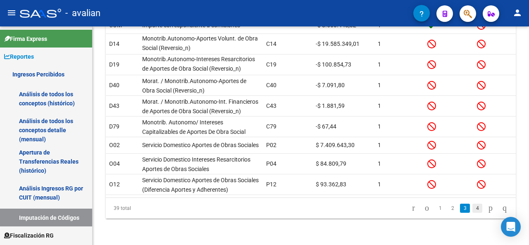
click at [473, 207] on link "4" at bounding box center [478, 208] width 10 height 9
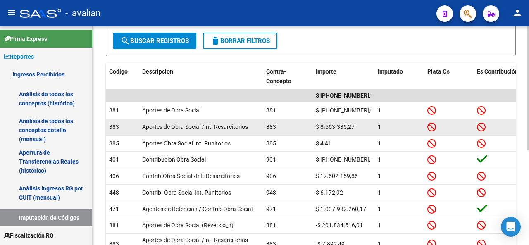
scroll to position [45, 0]
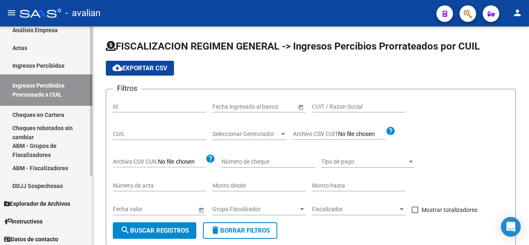
scroll to position [100, 0]
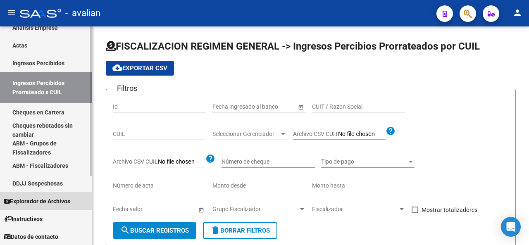
click at [48, 198] on span "Explorador de Archivos" at bounding box center [37, 201] width 66 height 9
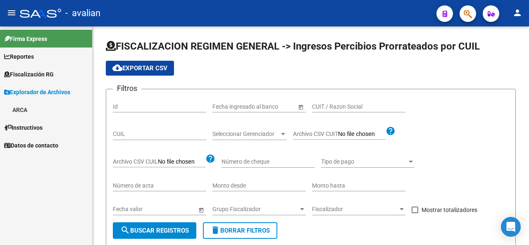
scroll to position [0, 0]
click at [28, 110] on link "ARCA" at bounding box center [46, 110] width 92 height 18
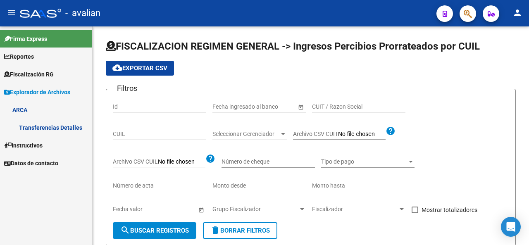
click at [52, 129] on link "Transferencias Detalles" at bounding box center [46, 128] width 92 height 18
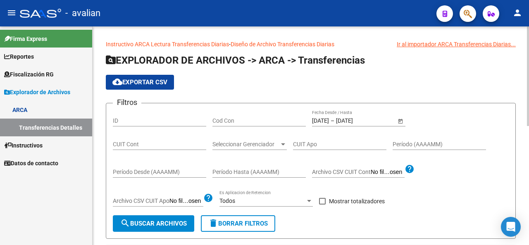
click at [334, 119] on span "–" at bounding box center [333, 120] width 4 height 7
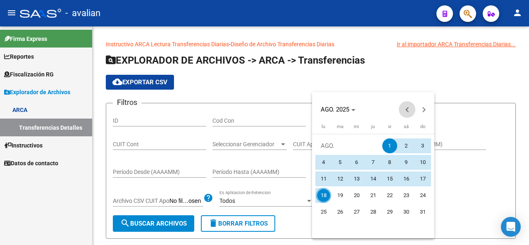
click at [405, 108] on span "Previous month" at bounding box center [407, 109] width 17 height 17
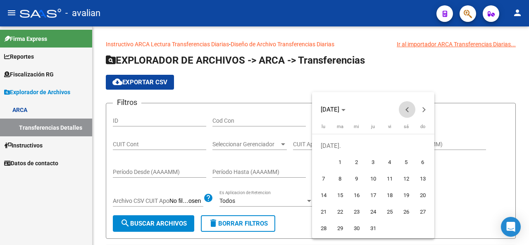
click at [406, 108] on button "Previous month" at bounding box center [407, 109] width 17 height 17
click at [420, 148] on span "1" at bounding box center [422, 145] width 15 height 15
type input "1/6/2025"
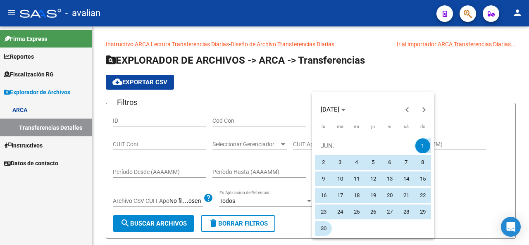
click at [324, 228] on span "30" at bounding box center [323, 228] width 15 height 15
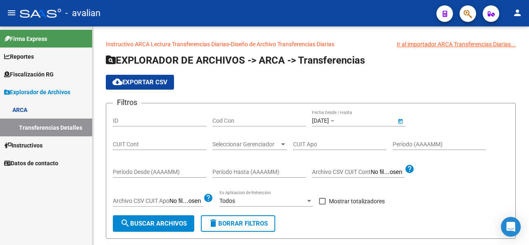
type input "30/6/2025"
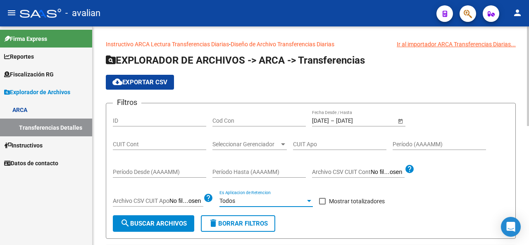
click at [313, 200] on div at bounding box center [309, 201] width 7 height 7
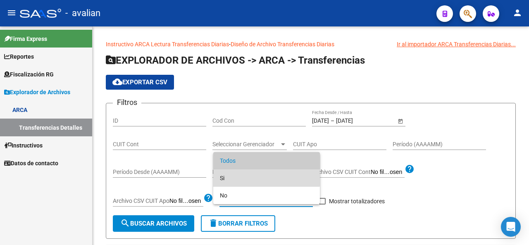
click at [232, 177] on span "Si" at bounding box center [266, 177] width 93 height 17
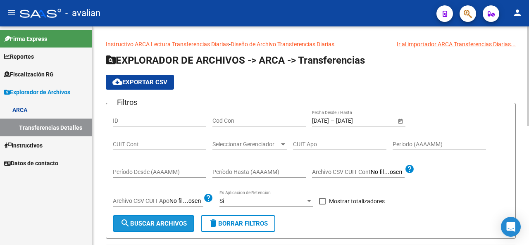
click at [164, 223] on span "search Buscar Archivos" at bounding box center [153, 223] width 67 height 7
click at [321, 203] on span at bounding box center [322, 201] width 7 height 7
click at [322, 205] on input "Mostrar totalizadores" at bounding box center [322, 205] width 0 height 0
checkbox input "true"
click at [169, 225] on span "search Buscar Archivos" at bounding box center [153, 223] width 67 height 7
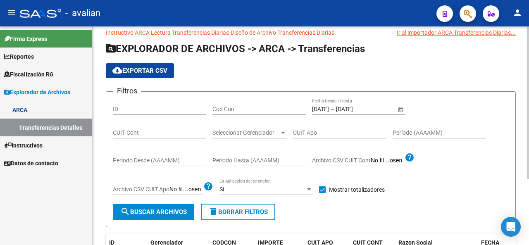
scroll to position [53, 0]
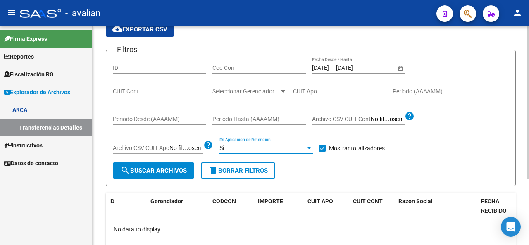
click at [307, 146] on div at bounding box center [309, 148] width 7 height 7
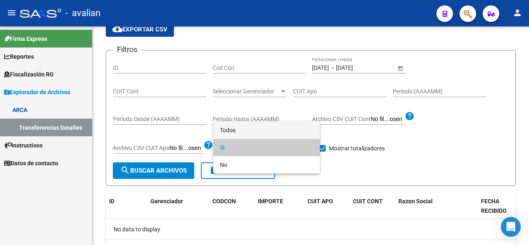
click at [236, 132] on span "Todos" at bounding box center [266, 130] width 93 height 17
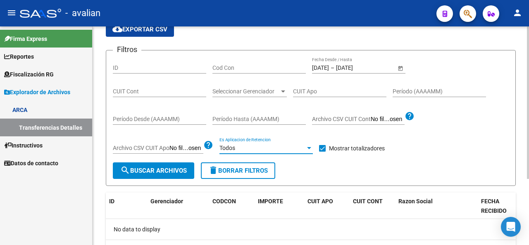
click at [159, 172] on span "search Buscar Archivos" at bounding box center [153, 170] width 67 height 7
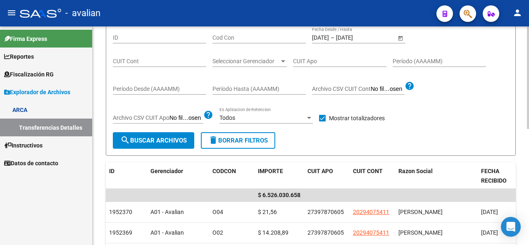
scroll to position [94, 0]
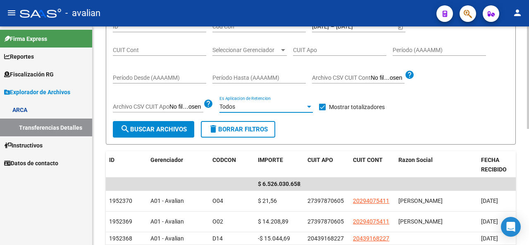
click at [310, 110] on div "Todos" at bounding box center [266, 106] width 93 height 7
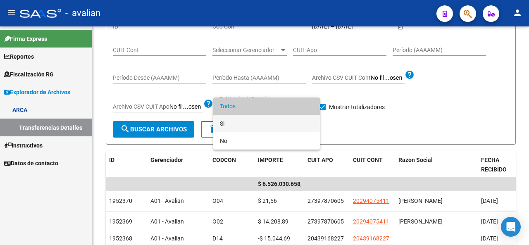
click at [227, 120] on span "Si" at bounding box center [266, 123] width 93 height 17
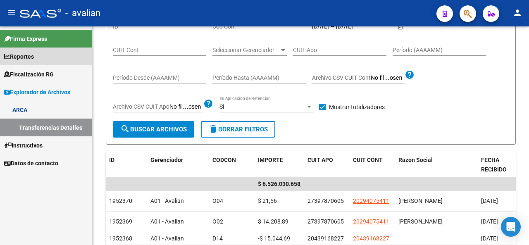
click at [29, 58] on span "Reportes" at bounding box center [19, 56] width 30 height 9
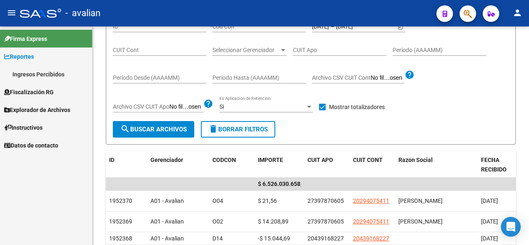
click at [29, 58] on span "Reportes" at bounding box center [19, 56] width 30 height 9
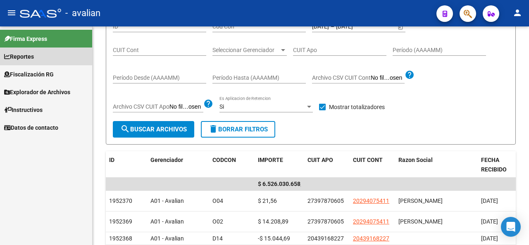
click at [21, 56] on span "Reportes" at bounding box center [19, 56] width 30 height 9
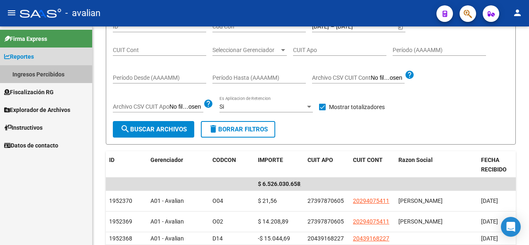
click at [21, 76] on link "Ingresos Percibidos" at bounding box center [46, 74] width 92 height 18
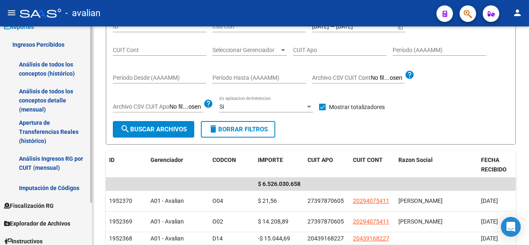
scroll to position [41, 0]
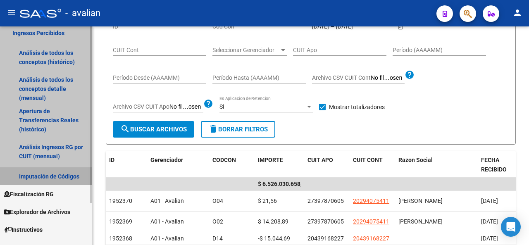
click at [38, 176] on link "Imputación de Códigos" at bounding box center [46, 176] width 92 height 18
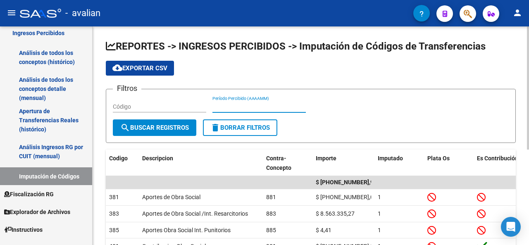
click at [234, 105] on input "Período Percibido (AAAAMM)" at bounding box center [258, 106] width 93 height 7
click at [240, 108] on input "Período Percibido (AAAAMM)" at bounding box center [258, 106] width 93 height 7
click at [177, 136] on form "Filtros Código 202502 Período Percibido (AAAAMM) search Buscar Registros delete…" at bounding box center [311, 116] width 410 height 54
click at [174, 130] on span "search Buscar Registros" at bounding box center [154, 127] width 69 height 7
click at [229, 105] on input "202502" at bounding box center [258, 106] width 93 height 7
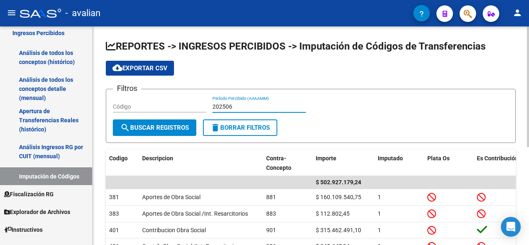
type input "202506"
click at [147, 132] on button "search Buscar Registros" at bounding box center [155, 127] width 84 height 17
